Goal: Navigation & Orientation: Find specific page/section

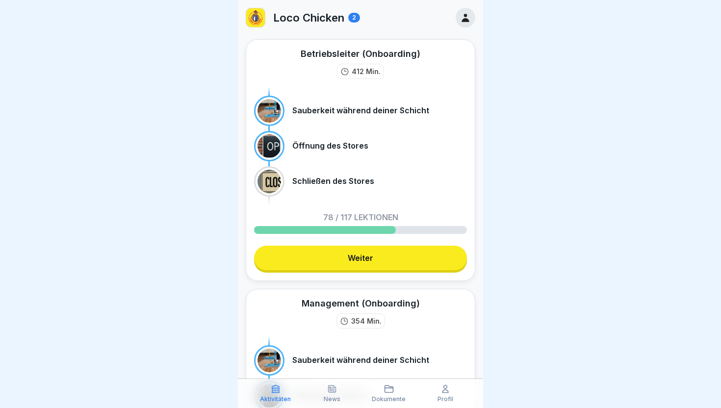
click at [470, 24] on div at bounding box center [465, 18] width 20 height 20
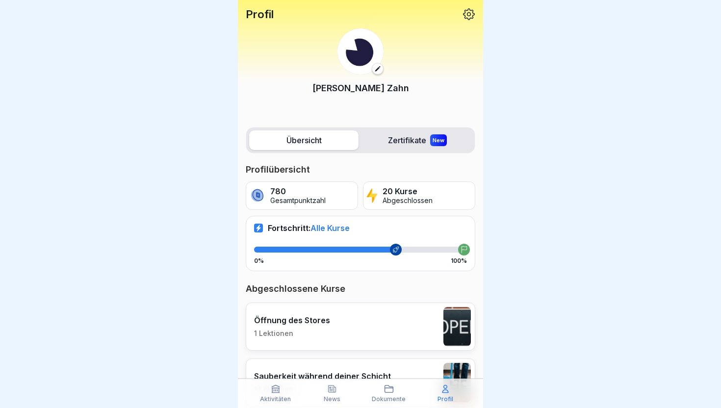
click at [254, 17] on p "Profil" at bounding box center [260, 14] width 28 height 13
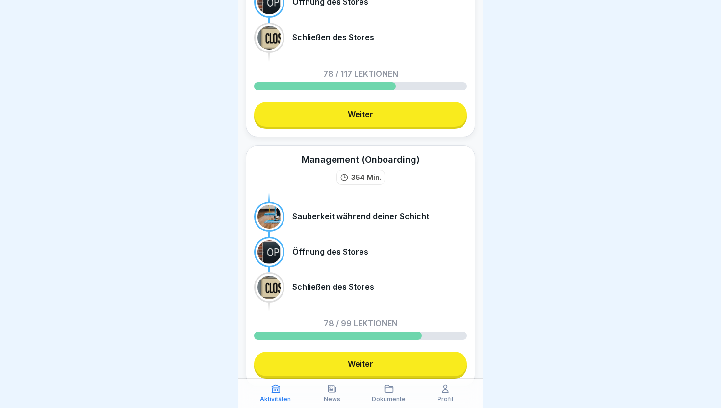
scroll to position [189, 0]
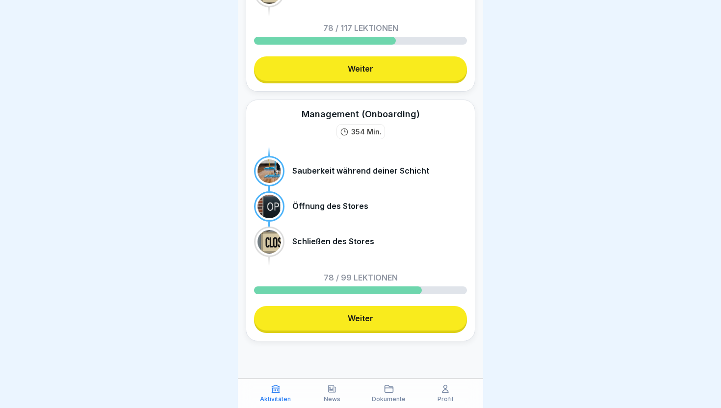
click at [335, 388] on icon at bounding box center [331, 388] width 7 height 7
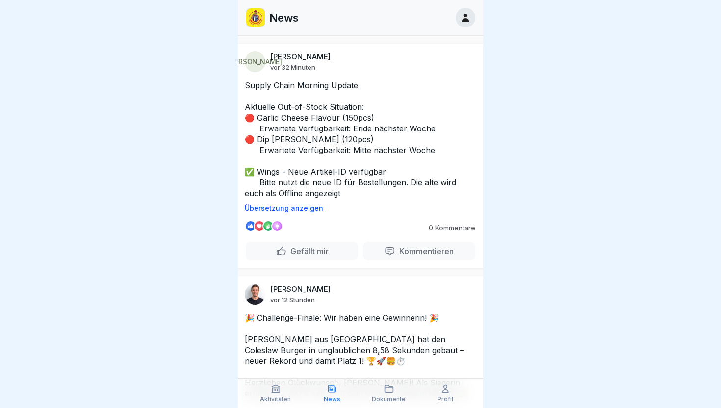
click at [282, 388] on div "Aktivitäten" at bounding box center [276, 393] width 52 height 19
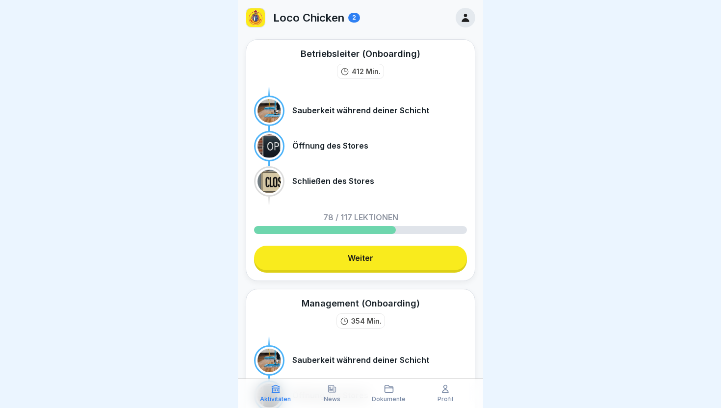
click at [472, 19] on div at bounding box center [465, 18] width 20 height 20
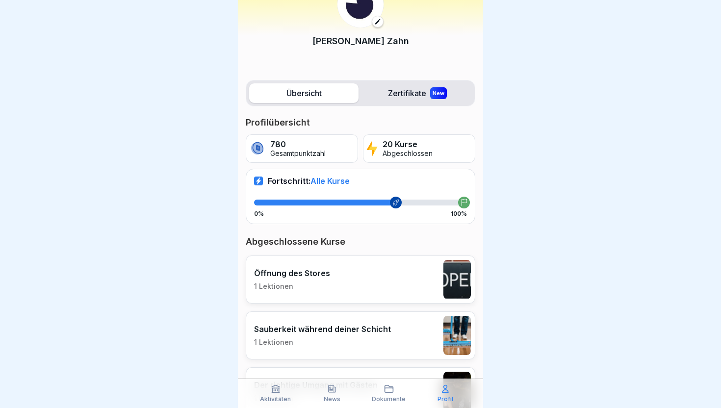
scroll to position [49, 0]
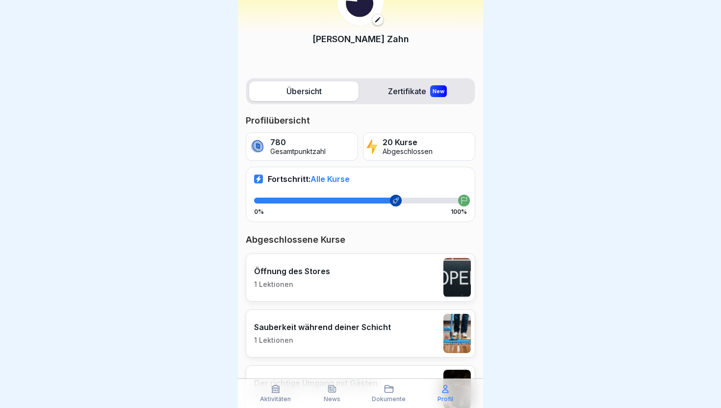
click at [399, 91] on label "Zertifikate New" at bounding box center [416, 91] width 109 height 20
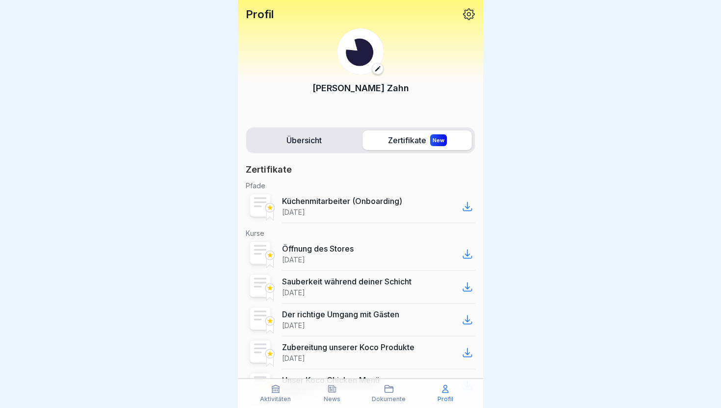
click at [271, 385] on icon at bounding box center [276, 389] width 10 height 10
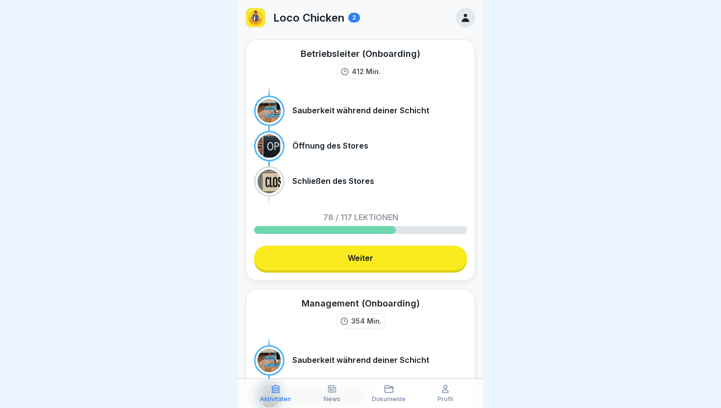
click at [213, 224] on div at bounding box center [360, 204] width 721 height 408
click at [693, 134] on div at bounding box center [360, 204] width 721 height 408
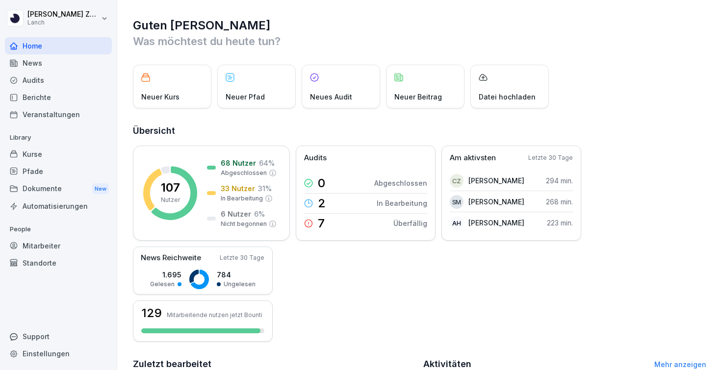
click at [84, 82] on div "Audits" at bounding box center [58, 80] width 107 height 17
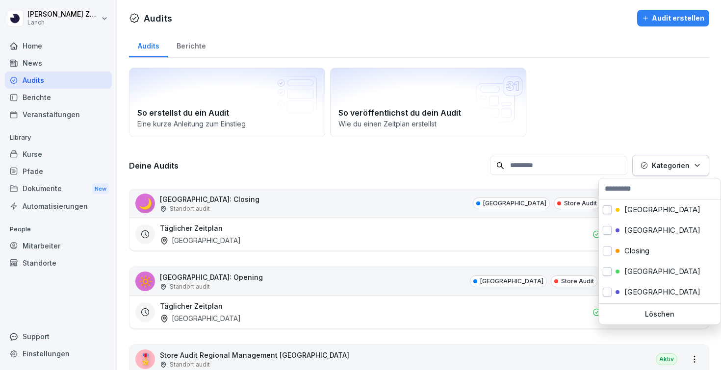
click at [696, 165] on icon "button" at bounding box center [696, 165] width 7 height 7
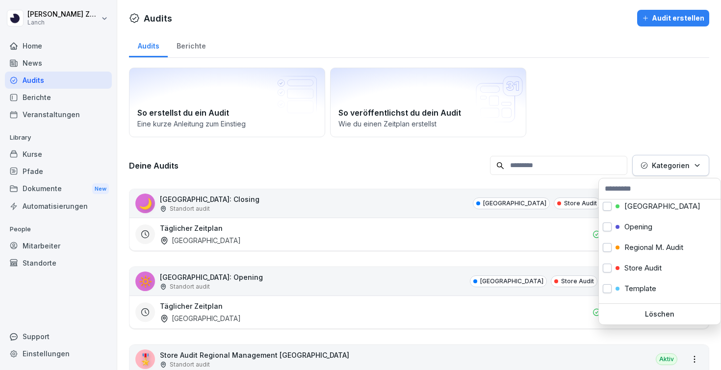
scroll to position [184, 0]
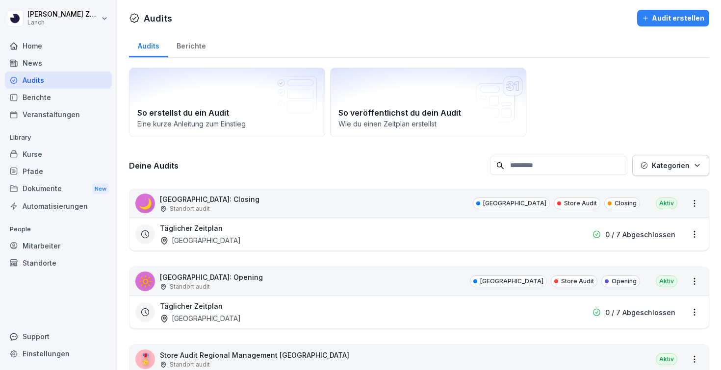
click at [645, 108] on html "Carla Zahn Lanch Home News Audits Berichte Veranstaltungen Library Kurse Pfade …" at bounding box center [360, 185] width 721 height 370
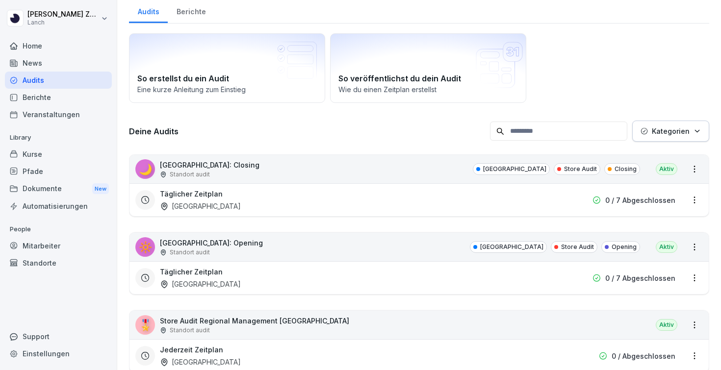
scroll to position [0, 0]
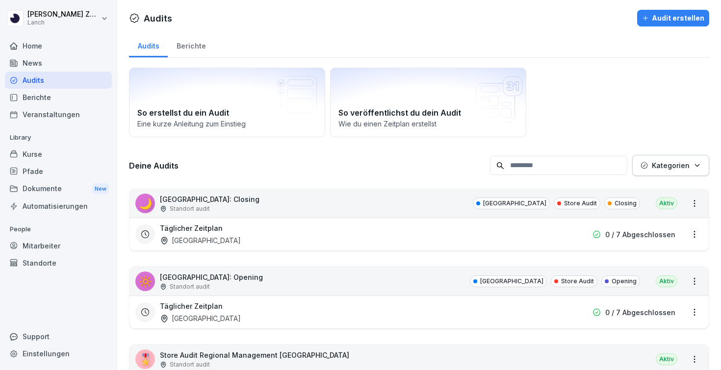
click at [658, 170] on p "Kategorien" at bounding box center [671, 165] width 38 height 10
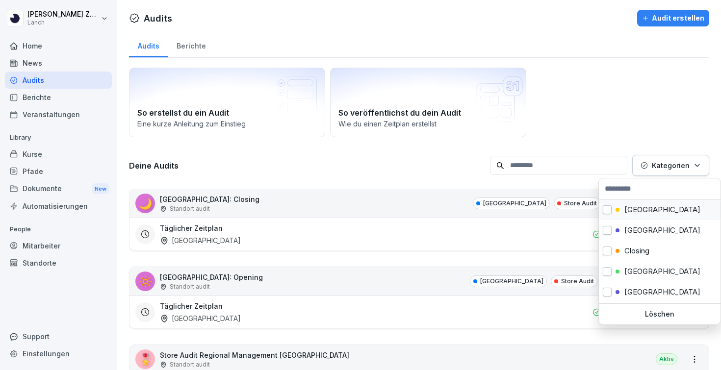
click at [632, 204] on div "Berlin" at bounding box center [660, 210] width 122 height 21
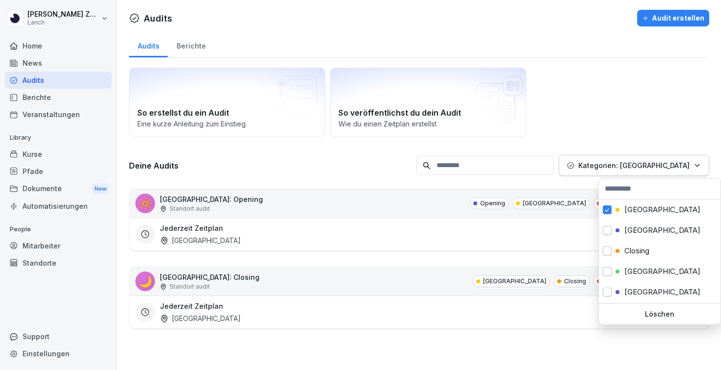
click at [377, 166] on html "Carla Zahn Lanch Home News Audits Berichte Veranstaltungen Library Kurse Pfade …" at bounding box center [360, 185] width 721 height 370
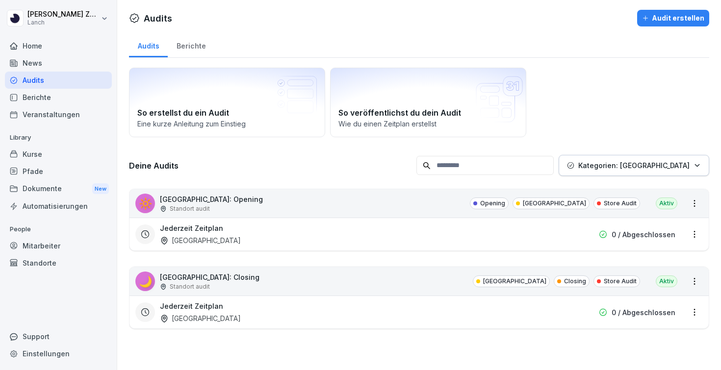
click at [581, 239] on div "0 / Abgeschlossen" at bounding box center [616, 234] width 118 height 10
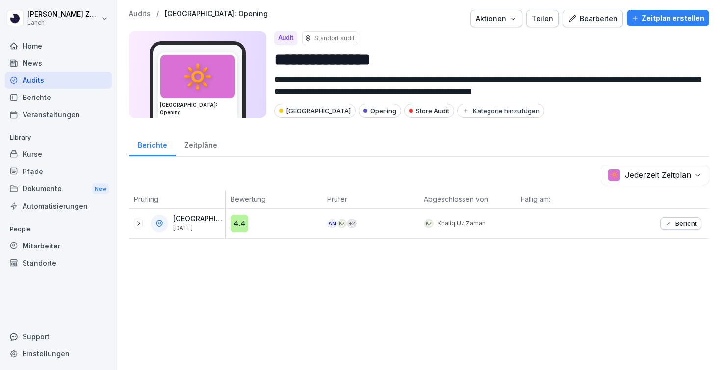
click at [64, 96] on div "Berichte" at bounding box center [58, 97] width 107 height 17
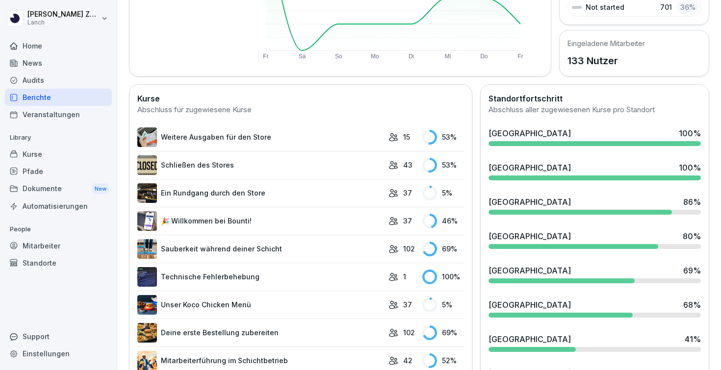
scroll to position [207, 0]
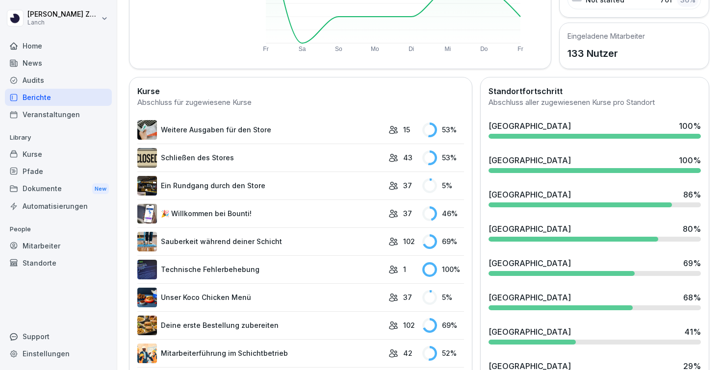
click at [57, 99] on div "Berichte" at bounding box center [58, 97] width 107 height 17
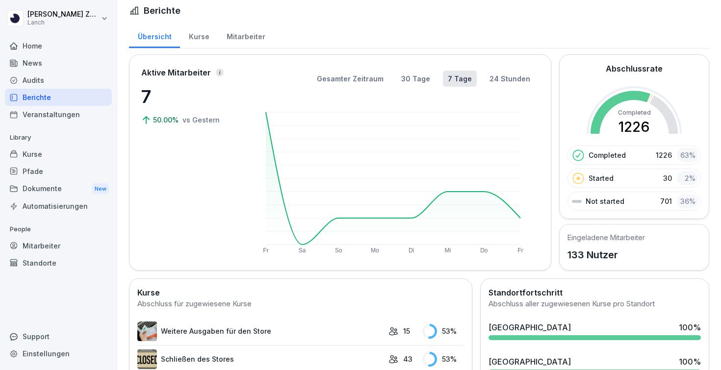
scroll to position [0, 0]
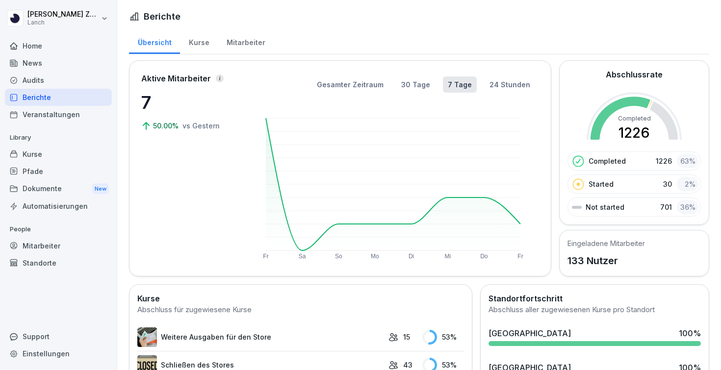
click at [199, 45] on div "Kurse" at bounding box center [199, 41] width 38 height 25
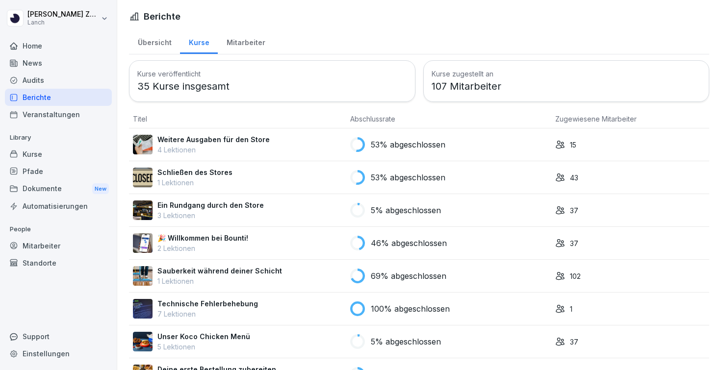
click at [227, 43] on div "Mitarbeiter" at bounding box center [246, 41] width 56 height 25
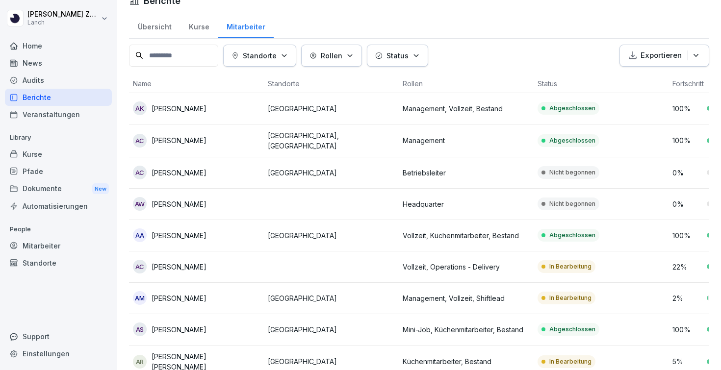
scroll to position [22, 0]
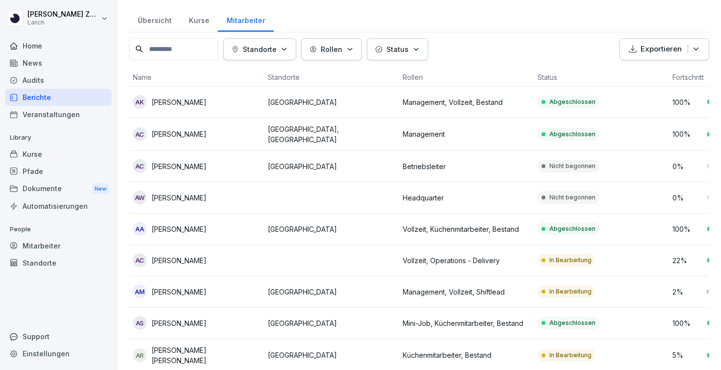
click at [156, 25] on div "Übersicht" at bounding box center [154, 19] width 51 height 25
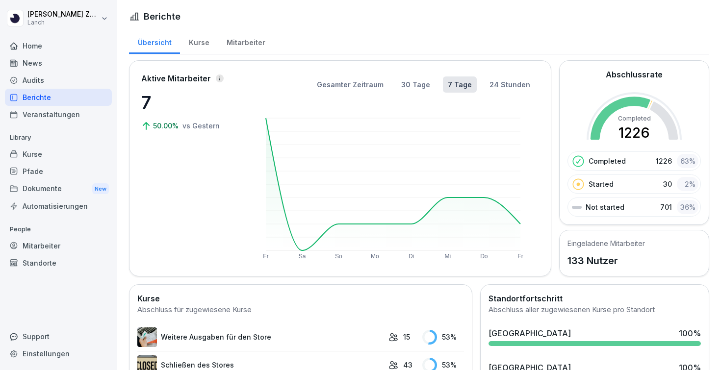
click at [52, 74] on div "Audits" at bounding box center [58, 80] width 107 height 17
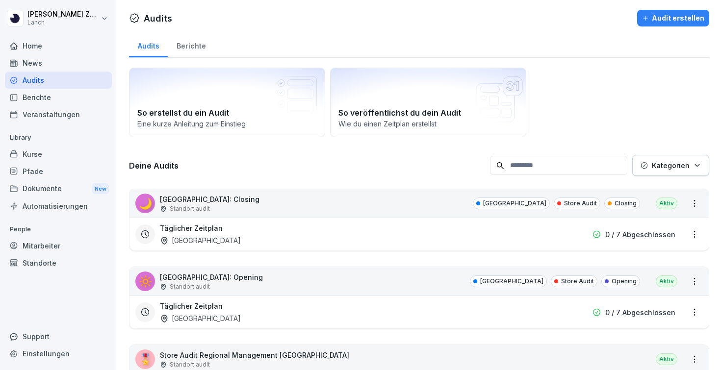
click at [188, 46] on div "Berichte" at bounding box center [191, 44] width 47 height 25
